Goal: Task Accomplishment & Management: Use online tool/utility

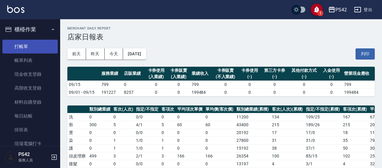
click at [27, 48] on link "打帳單" at bounding box center [29, 47] width 55 height 14
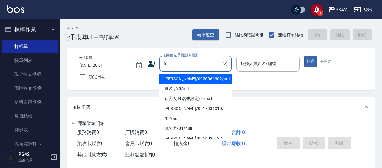
type input "0"
type input "1"
type input "[PERSON_NAME]/0920066362/null"
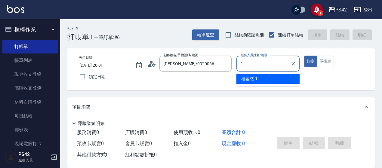
type input "[PERSON_NAME]-1"
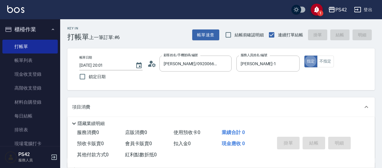
type button "true"
type input "無名字/0/null"
click at [327, 62] on button "不指定" at bounding box center [325, 62] width 17 height 12
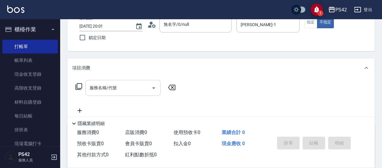
scroll to position [60, 0]
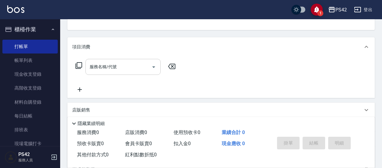
click at [99, 69] on input "服務名稱/代號" at bounding box center [118, 67] width 61 height 11
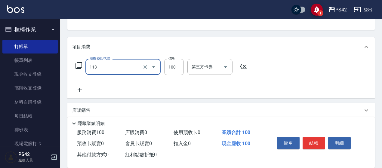
type input "瞬護100(113)"
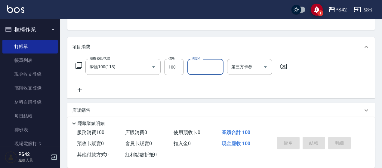
scroll to position [0, 0]
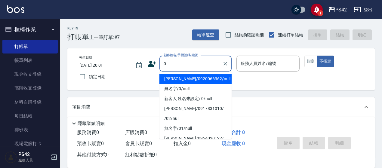
type input "[PERSON_NAME]/0920066362/null"
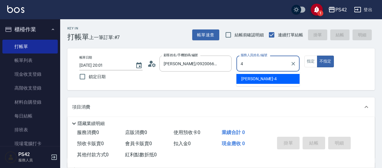
type input "[PERSON_NAME]-4"
type button "false"
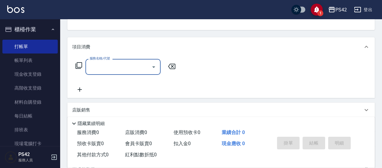
scroll to position [30, 0]
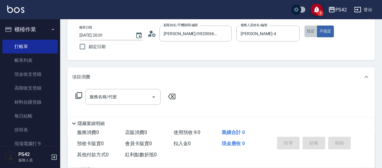
click at [314, 33] on button "指定" at bounding box center [310, 32] width 13 height 12
drag, startPoint x: 133, startPoint y: 106, endPoint x: 133, endPoint y: 100, distance: 6.0
click at [133, 105] on div "服務名稱/代號 服務名稱/代號" at bounding box center [125, 106] width 107 height 34
click at [133, 99] on input "服務名稱/代號" at bounding box center [118, 97] width 61 height 11
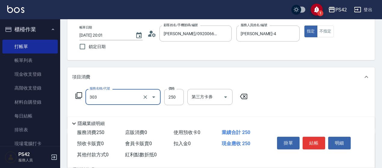
type input "剪髮(303)"
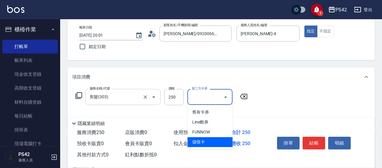
type input "儲值卡"
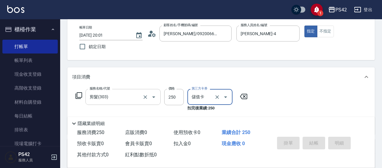
type input "[DATE] 20:02"
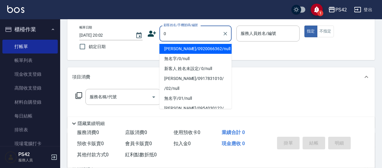
type input "[PERSON_NAME]/0920066362/null"
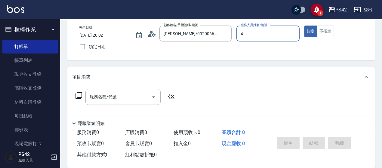
type input "[PERSON_NAME]-4"
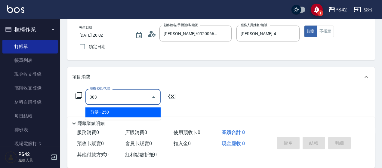
type input "剪髮(303)"
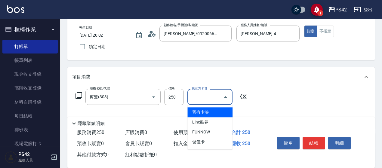
type input "儲值卡"
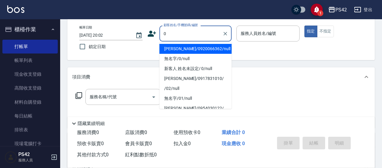
type input "[PERSON_NAME]/0920066362/null"
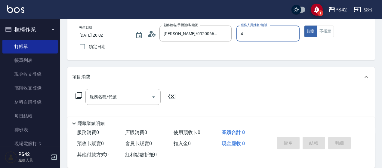
type input "[PERSON_NAME]-4"
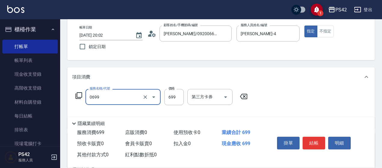
type input "精油SPA(0699)"
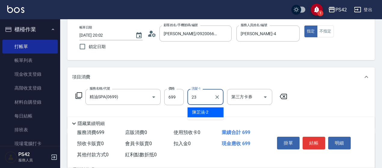
type input "[PERSON_NAME]-23"
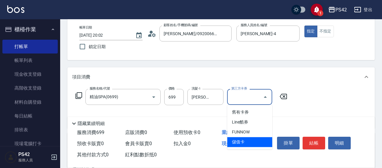
type input "儲值卡"
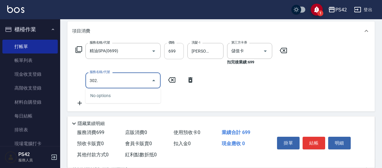
scroll to position [90, 0]
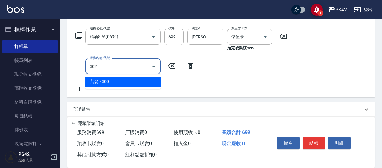
type input "剪髮(302)"
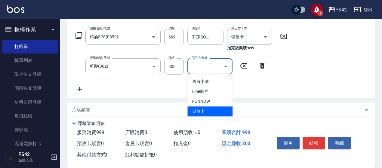
type input "儲值卡"
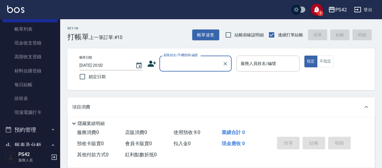
scroll to position [150, 0]
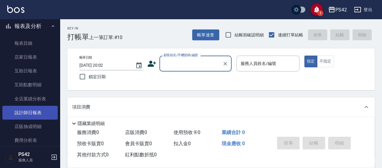
click at [43, 111] on link "設計師日報表" at bounding box center [29, 113] width 55 height 14
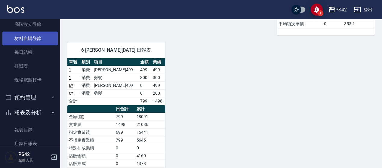
scroll to position [120, 0]
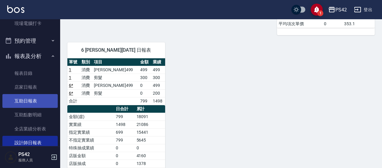
click at [37, 94] on link "互助日報表" at bounding box center [29, 101] width 55 height 14
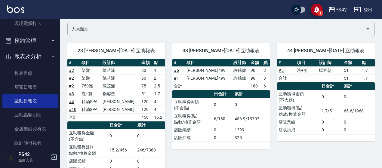
scroll to position [60, 0]
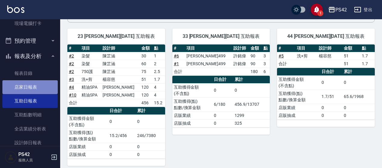
click at [33, 90] on link "店家日報表" at bounding box center [29, 87] width 55 height 14
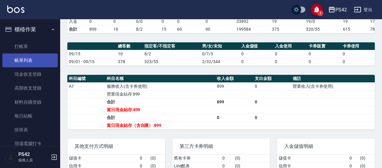
click at [25, 59] on link "帳單列表" at bounding box center [29, 60] width 55 height 14
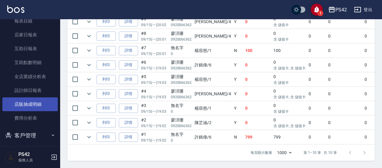
scroll to position [180, 0]
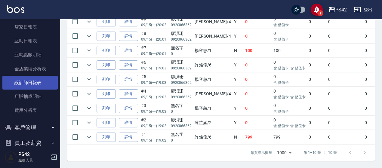
click at [41, 81] on link "設計師日報表" at bounding box center [29, 83] width 55 height 14
